Goal: Transaction & Acquisition: Subscribe to service/newsletter

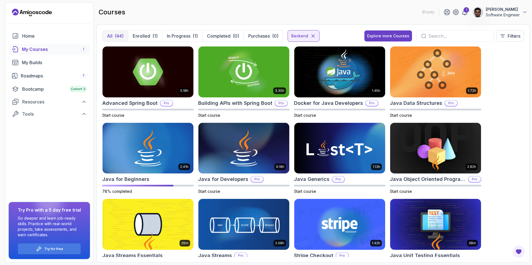
scroll to position [1, 0]
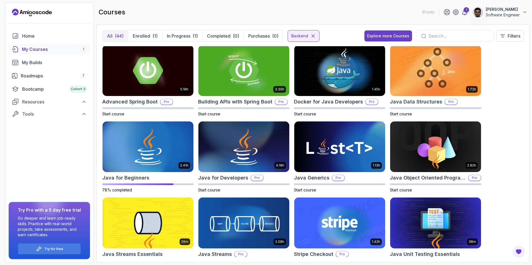
click at [334, 10] on div "courses 1 Points 1 [PERSON_NAME] Software Engineer" at bounding box center [312, 12] width 433 height 20
click at [463, 10] on div "1" at bounding box center [466, 10] width 6 height 6
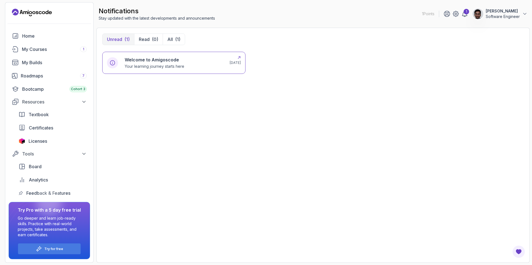
click at [192, 58] on div "Welcome to Amigoscode Your learning journey starts here" at bounding box center [174, 63] width 98 height 13
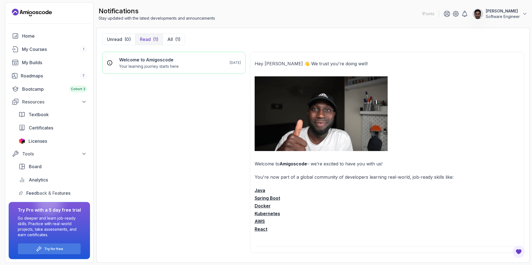
click at [263, 190] on strong "Java" at bounding box center [260, 191] width 11 height 6
click at [115, 113] on div "Welcome to Amigoscode Your learning journey starts here 3 days ago" at bounding box center [173, 155] width 143 height 206
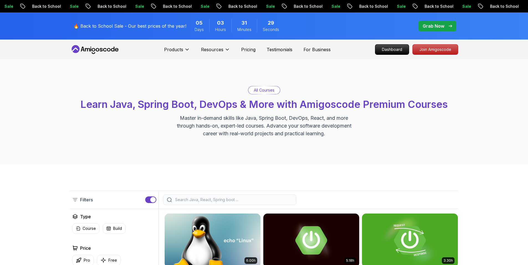
scroll to position [161, 0]
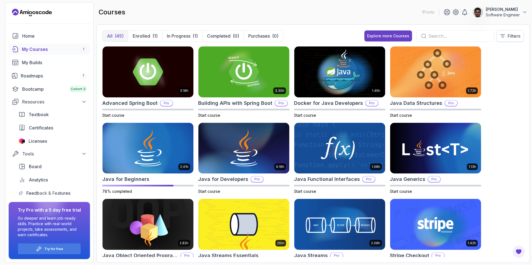
click at [509, 33] on p "Filters" at bounding box center [513, 36] width 13 height 7
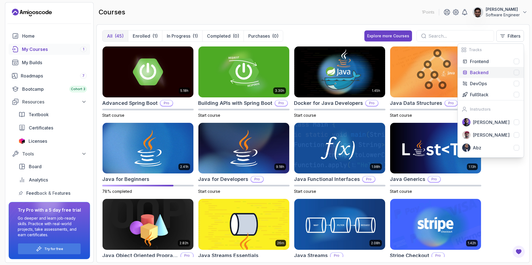
click at [486, 72] on p "Backend" at bounding box center [479, 72] width 19 height 7
click at [495, 178] on div "5.18h Advanced Spring Boot Pro Start course 3.30h Building APIs with Spring Boo…" at bounding box center [313, 151] width 422 height 211
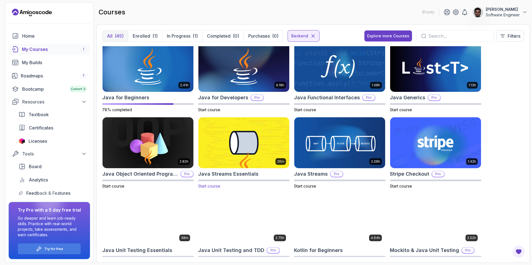
scroll to position [20, 0]
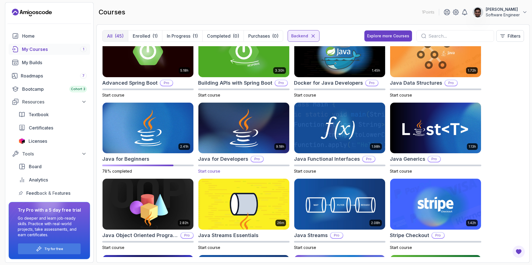
click at [267, 116] on img at bounding box center [243, 127] width 95 height 53
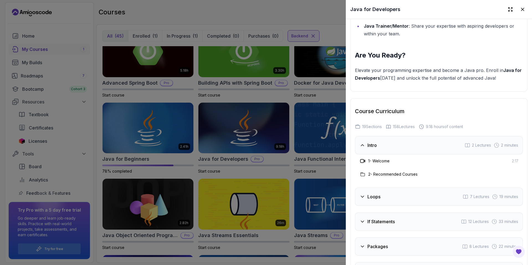
scroll to position [886, 0]
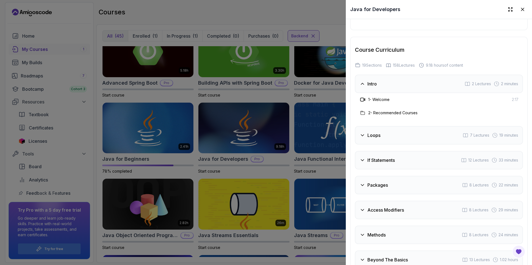
click at [383, 85] on div "Intro 2 Lectures 2 minutes" at bounding box center [439, 84] width 168 height 18
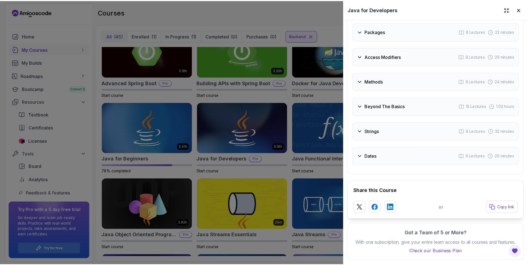
scroll to position [906, 0]
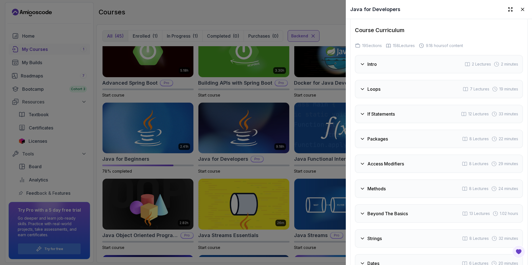
click at [258, 143] on div at bounding box center [266, 132] width 532 height 265
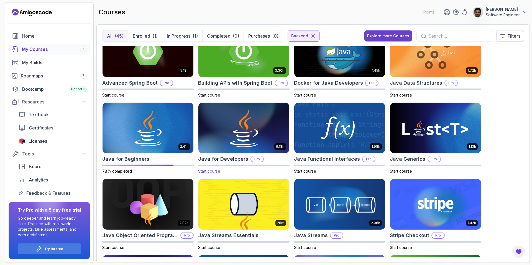
click at [257, 122] on img at bounding box center [243, 127] width 95 height 53
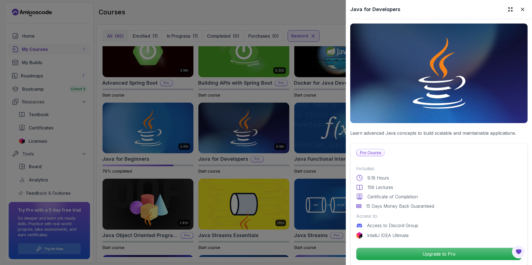
click at [16, 250] on div at bounding box center [266, 132] width 532 height 265
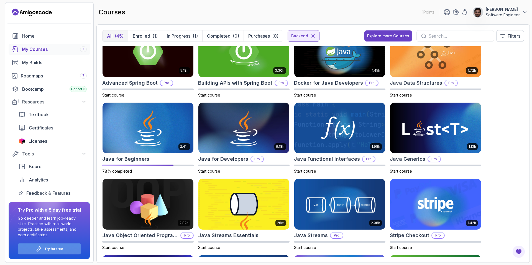
click at [57, 250] on p "Try for free" at bounding box center [53, 249] width 19 height 4
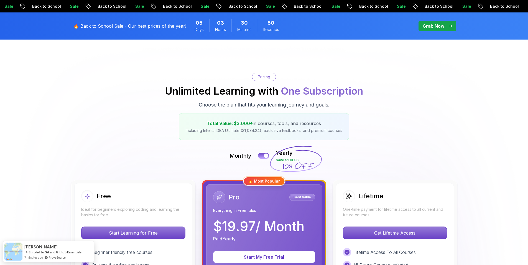
scroll to position [114, 0]
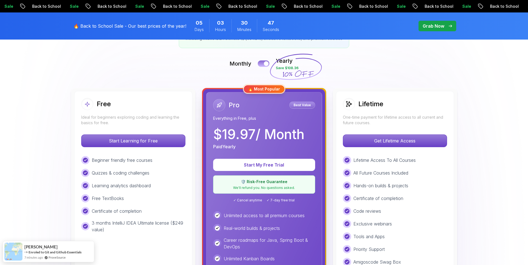
click at [265, 64] on div at bounding box center [266, 63] width 5 height 5
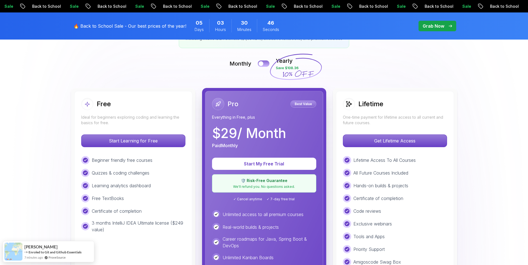
click at [265, 64] on button at bounding box center [264, 63] width 12 height 6
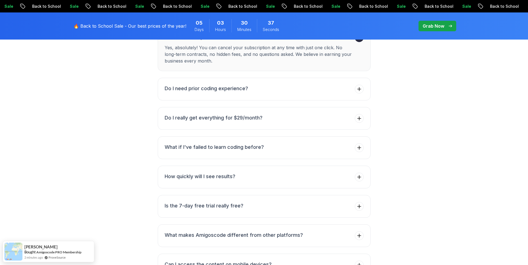
scroll to position [2015, 0]
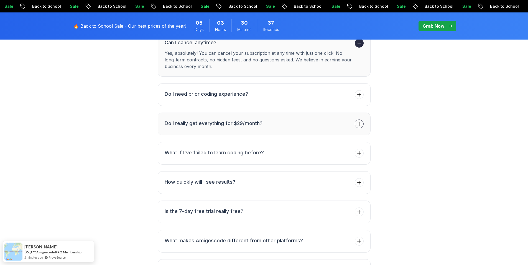
click at [239, 113] on button "Do I really get everything for $29/month?" at bounding box center [264, 124] width 213 height 23
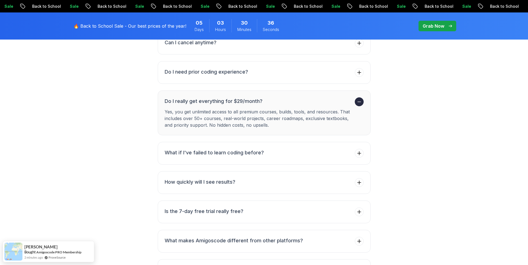
click at [240, 98] on h3 "Do I really get everything for $29/month?" at bounding box center [259, 102] width 188 height 8
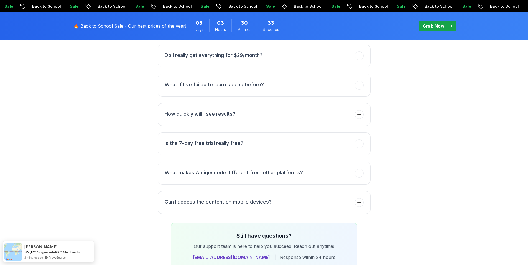
scroll to position [2068, 0]
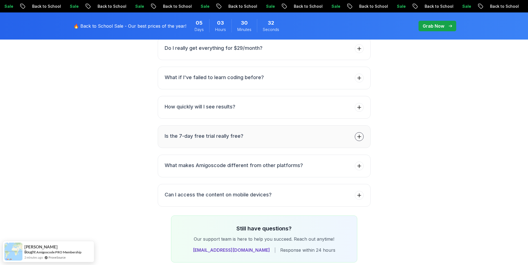
click at [248, 127] on button "Is the 7-day free trial really free?" at bounding box center [264, 136] width 213 height 23
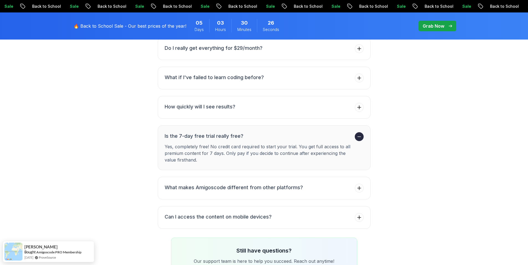
scroll to position [2149, 0]
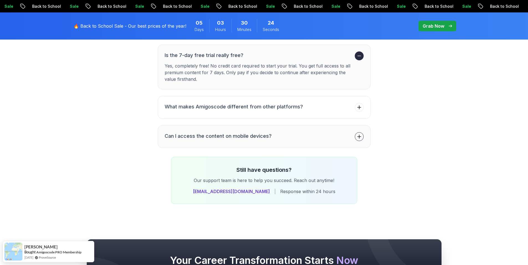
click at [353, 125] on button "Can I access the content on mobile devices?" at bounding box center [264, 136] width 213 height 23
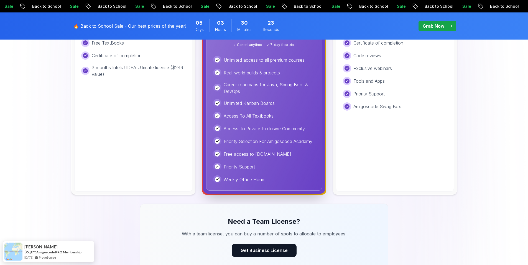
scroll to position [0, 0]
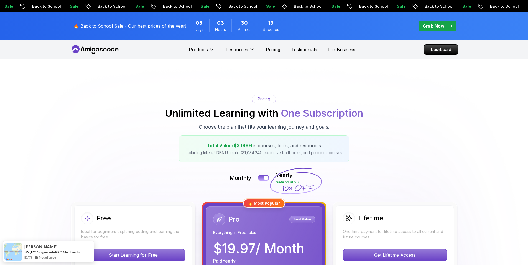
click at [440, 25] on p "Grab Now" at bounding box center [433, 26] width 22 height 7
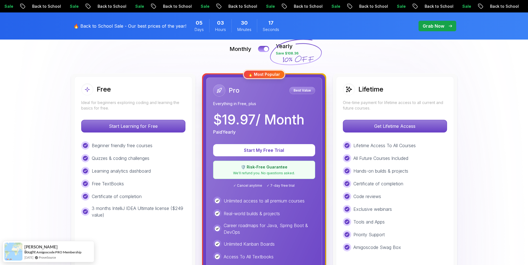
scroll to position [160, 0]
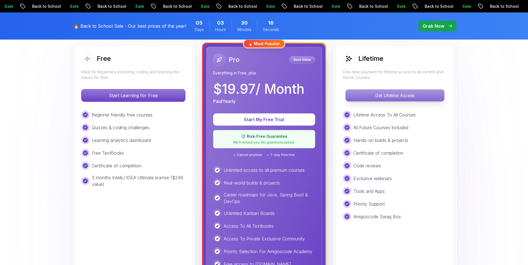
click at [390, 93] on p "Get Lifetime Access" at bounding box center [394, 96] width 98 height 12
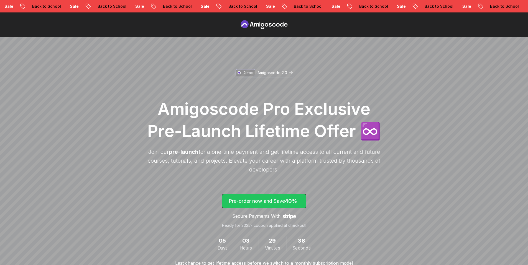
click at [274, 201] on p "Pre-order now and Save 40%" at bounding box center [264, 202] width 71 height 8
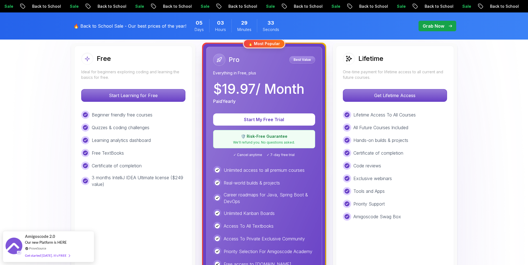
scroll to position [133, 0]
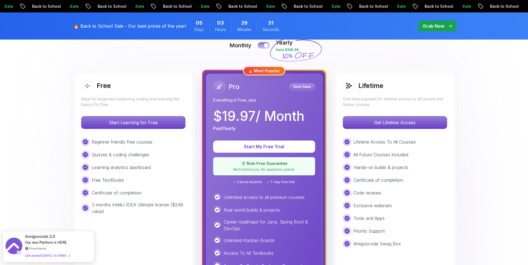
click at [261, 46] on button at bounding box center [264, 45] width 12 height 6
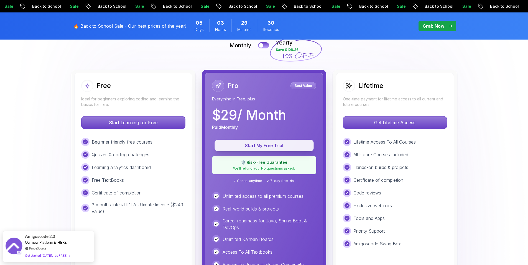
click at [274, 147] on p "Start My Free Trial" at bounding box center [264, 146] width 86 height 6
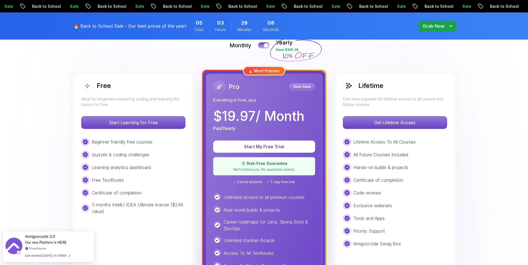
scroll to position [263, 0]
